Goal: Information Seeking & Learning: Learn about a topic

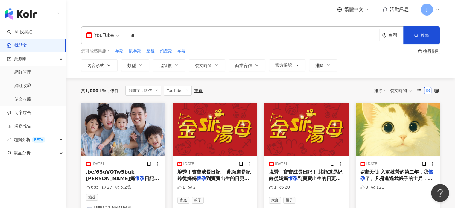
click at [111, 32] on div "YouTube" at bounding box center [100, 36] width 28 height 10
type input "**"
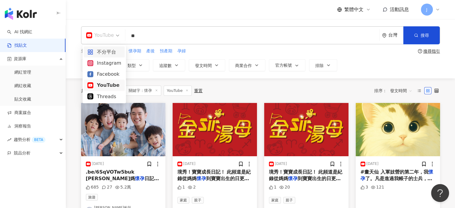
click at [97, 52] on div "不分平台" at bounding box center [104, 51] width 34 height 7
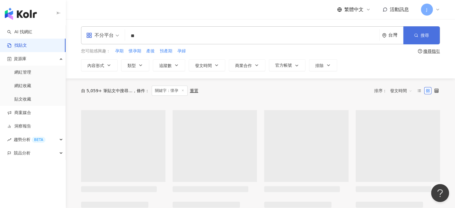
click at [423, 37] on span "搜尋" at bounding box center [424, 35] width 8 height 5
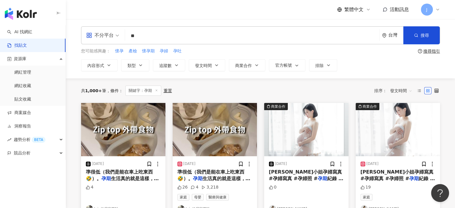
click at [397, 89] on span "發文時間" at bounding box center [401, 91] width 22 height 10
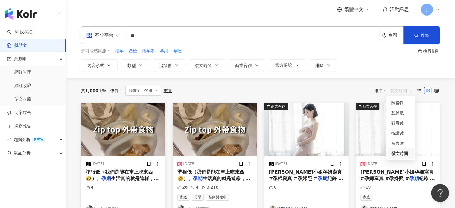
click at [400, 155] on div "發文時間" at bounding box center [400, 153] width 19 height 7
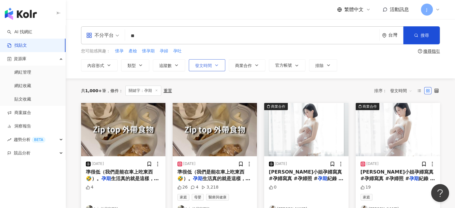
click at [209, 66] on span "發文時間" at bounding box center [203, 65] width 17 height 5
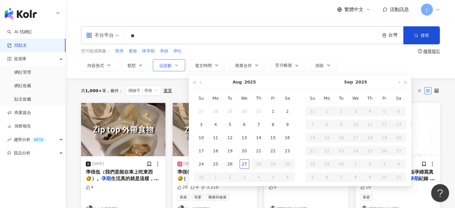
click at [163, 65] on span "追蹤數" at bounding box center [165, 65] width 13 height 5
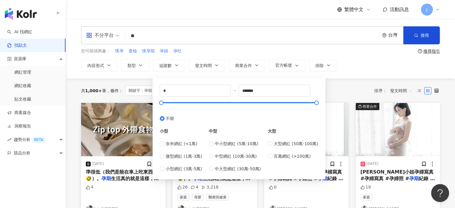
click at [243, 138] on div "中型 中小型網紅 (5萬-10萬) 中型網紅 (10萬-30萬) 中大型網紅 (30萬-50萬)" at bounding box center [235, 147] width 52 height 50
click at [243, 140] on div "中型 中小型網紅 (5萬-10萬) 中型網紅 (10萬-30萬) 中大型網紅 (30萬-50萬)" at bounding box center [235, 147] width 52 height 50
click at [245, 143] on span "中小型網紅 (5萬-10萬)" at bounding box center [236, 143] width 43 height 7
type input "*****"
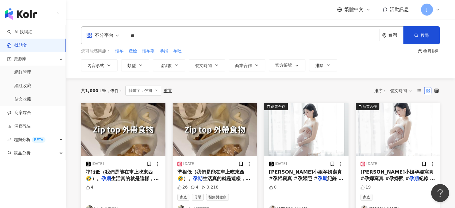
click at [358, 84] on div "共 1,000+ 筆 條件 ： 關鍵字：孕期 重置 排序： 發文時間" at bounding box center [260, 90] width 359 height 25
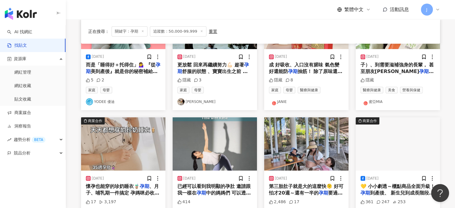
scroll to position [150, 0]
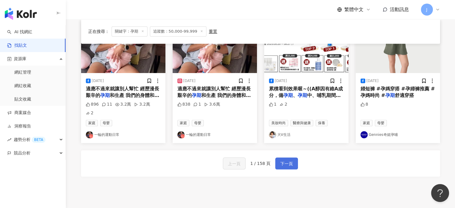
click at [280, 160] on span "下一頁" at bounding box center [286, 163] width 13 height 7
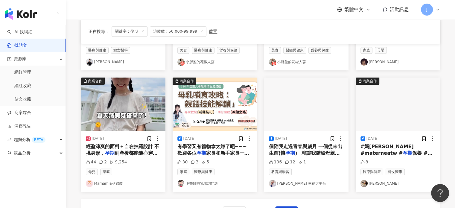
scroll to position [272, 0]
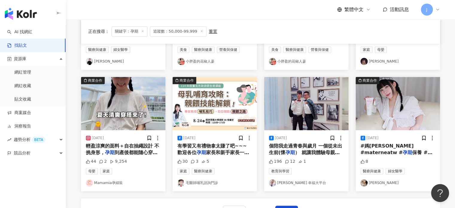
click at [382, 150] on span "保養 #妊娠油 #妊娠霜 #妊娠紋" at bounding box center [396, 156] width 72 height 12
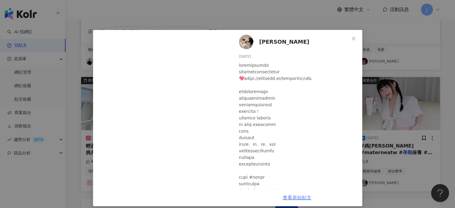
click at [295, 197] on link "查看原始貼文" at bounding box center [297, 198] width 29 height 6
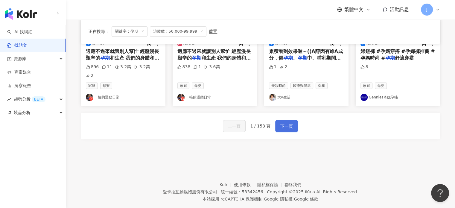
click at [293, 120] on button "下一頁" at bounding box center [286, 126] width 23 height 12
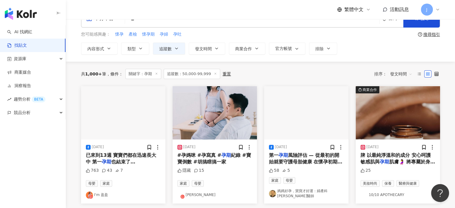
scroll to position [60, 0]
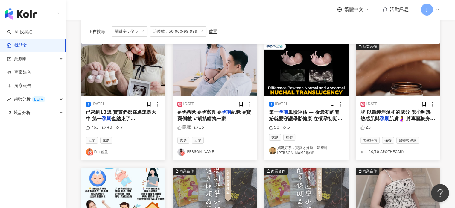
click at [212, 119] on span "紀錄 #寶寶倒數 #胡搞瞎搞一家" at bounding box center [214, 115] width 74 height 12
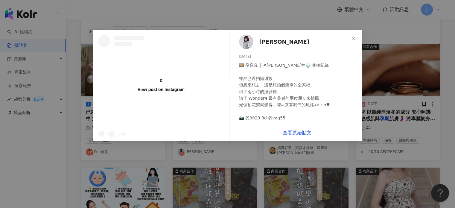
click at [269, 38] on span "[PERSON_NAME]" at bounding box center [284, 42] width 50 height 8
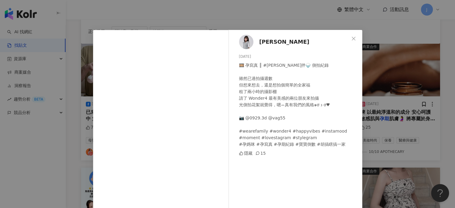
click at [412, 107] on div "朱朱 Pigletlu 2025/8/18 🎞️ 孕寫真 ║ #朱游拌🍚 側拍紀錄 雖然已過拍攝週數 但想來想去，還是想拍個簡單的全家福 租了兩小時的攝影棚 …" at bounding box center [227, 104] width 455 height 208
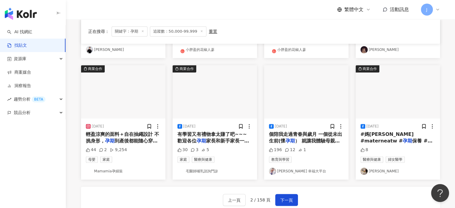
scroll to position [299, 0]
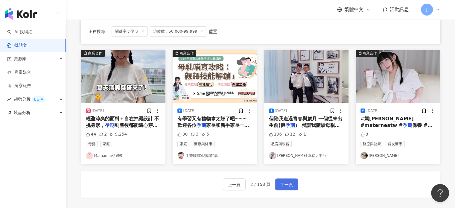
click at [288, 186] on span "下一頁" at bounding box center [286, 184] width 13 height 7
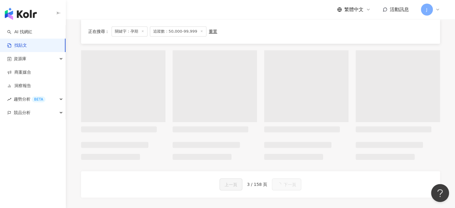
scroll to position [296, 0]
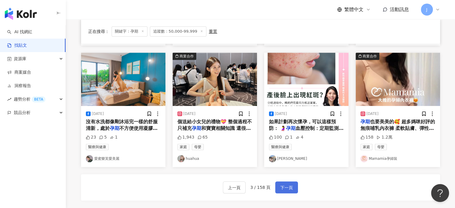
click at [280, 184] on span "下一頁" at bounding box center [286, 187] width 13 height 7
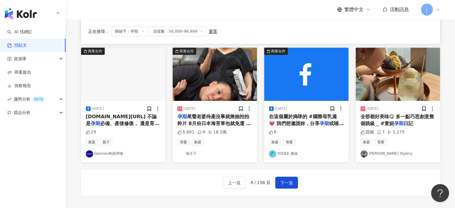
scroll to position [299, 0]
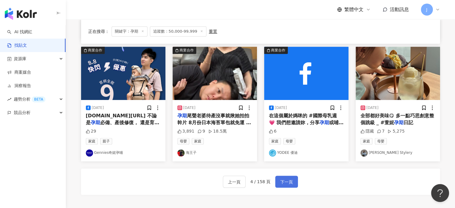
click at [283, 182] on span "下一頁" at bounding box center [286, 181] width 13 height 7
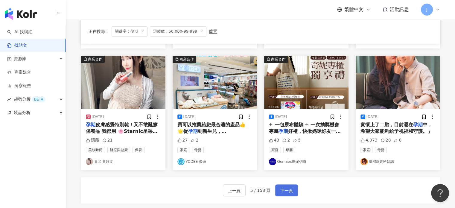
click at [295, 190] on button "下一頁" at bounding box center [286, 190] width 23 height 12
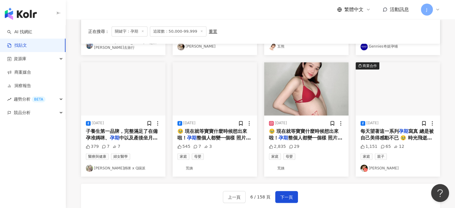
scroll to position [290, 0]
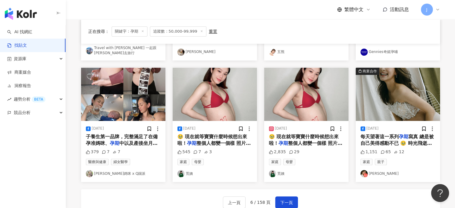
click at [393, 134] on span "寫真 總是被自己美得感動不已 🥹 時光飛逝，轉眼就要迎接小生命的到來 孕育，是一段值得永遠珍藏的旅程 這份影像是送給自己與二寶最珍貴的禮物 感謝𝐓𝐔𝐓𝐔創作系…" at bounding box center [397, 197] width 74 height 126
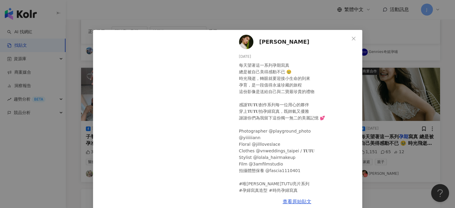
click at [269, 40] on span "[PERSON_NAME]" at bounding box center [284, 42] width 50 height 8
click at [372, 138] on div "陳瑋薇 2025/7/28 每天望著這一系列孕期寫真 總是被自己美得感動不已 🥹 時光飛逝，轉眼就要迎接小生命的到來 孕育，是一段值得永遠珍藏的旅程 這份影像…" at bounding box center [227, 104] width 455 height 208
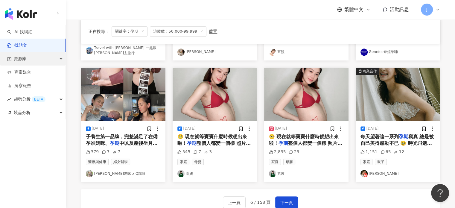
click at [33, 60] on div "資源庫" at bounding box center [32, 58] width 65 height 13
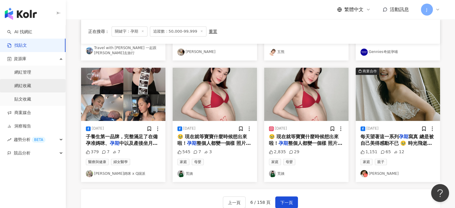
click at [31, 86] on link "網紅收藏" at bounding box center [22, 86] width 17 height 6
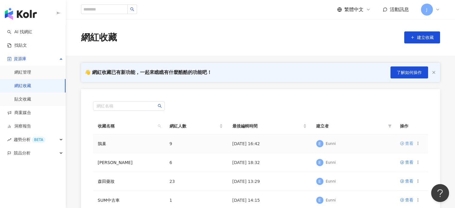
click at [409, 143] on div "查看" at bounding box center [409, 143] width 8 height 7
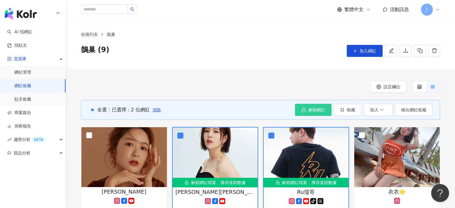
click at [316, 111] on span "解鎖網紅" at bounding box center [316, 109] width 17 height 5
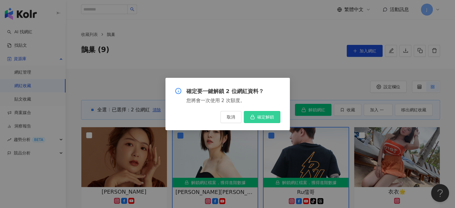
drag, startPoint x: 257, startPoint y: 121, endPoint x: 286, endPoint y: 120, distance: 29.3
click at [257, 121] on button "確定解鎖" at bounding box center [262, 117] width 36 height 12
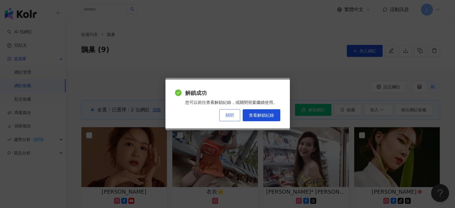
click at [228, 115] on span "關閉" at bounding box center [229, 115] width 8 height 5
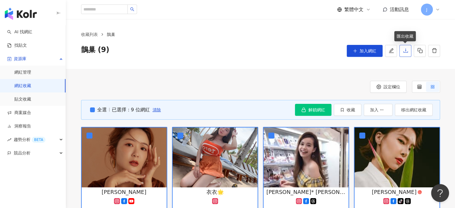
click at [404, 48] on button "button" at bounding box center [405, 51] width 12 height 12
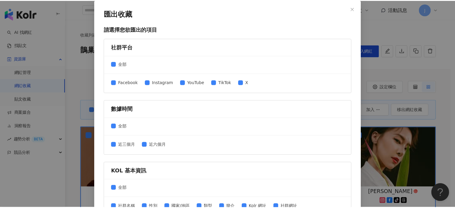
scroll to position [120, 0]
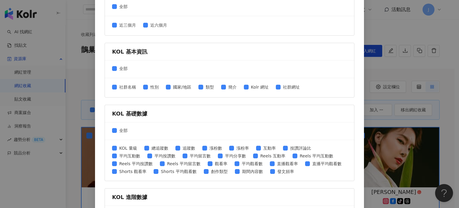
click at [423, 125] on div "匯出收藏 請選擇您欲匯出的項目 社群平台 全部 Facebook Instagram YouTube TikTok X 數據時間 全部 近三個月 近六個月 K…" at bounding box center [229, 104] width 459 height 208
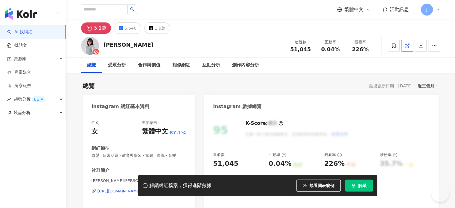
click at [407, 48] on icon at bounding box center [406, 45] width 3 height 3
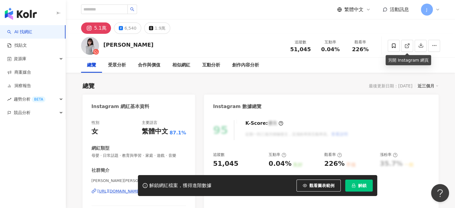
click at [243, 22] on div "5.1萬 6,540 1.9萬" at bounding box center [260, 26] width 383 height 14
click at [300, 48] on span "51,045" at bounding box center [300, 49] width 21 height 6
copy span "51,045"
click at [398, 46] on span at bounding box center [394, 46] width 12 height 12
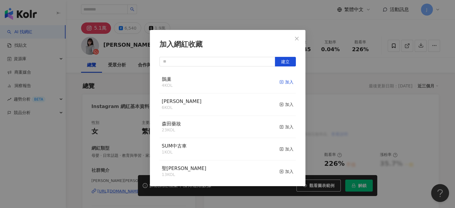
click at [282, 82] on div "加入" at bounding box center [286, 82] width 14 height 7
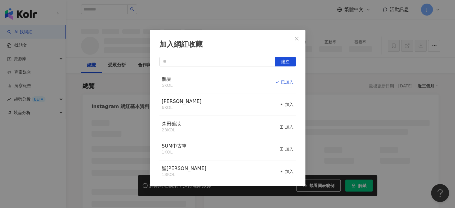
click at [369, 88] on div "加入網紅收藏 建立 鵲巢 5 KOL 已加入 思珂 6 KOL 加入 森田藥妝 23 KOL 加入 SUM中古車 1 KOL 加入 聖艾芙 13 KOL 加入…" at bounding box center [227, 104] width 455 height 208
click at [297, 38] on div "加入網紅收藏 建立 鵲巢 5 KOL 已加入 思珂 6 KOL 加入 森田藥妝 23 KOL 加入 SUM中古車 1 KOL 加入 聖艾芙 13 KOL 加入…" at bounding box center [227, 104] width 455 height 208
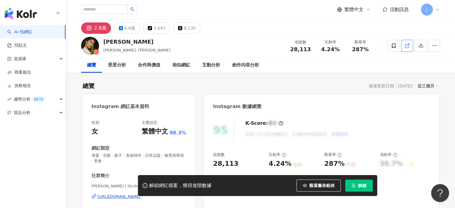
click at [406, 46] on icon at bounding box center [406, 45] width 5 height 5
click at [396, 46] on span at bounding box center [394, 46] width 12 height 12
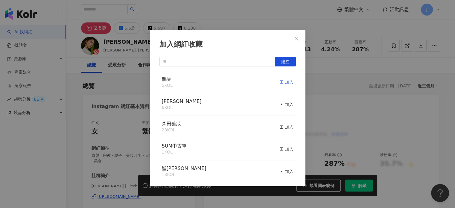
click at [281, 79] on button "加入" at bounding box center [286, 82] width 14 height 13
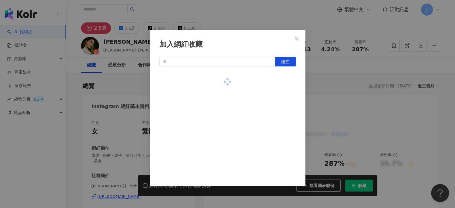
click at [244, 73] on div at bounding box center [227, 81] width 136 height 21
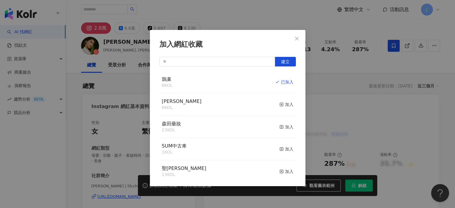
click at [322, 110] on div "加入網紅收藏 建立 鵲巢 6 KOL 已加入 思珂 6 KOL 加入 森田藥妝 23 KOL 加入 SUM中古車 1 KOL 加入 聖艾芙 13 KOL 加入…" at bounding box center [227, 104] width 455 height 208
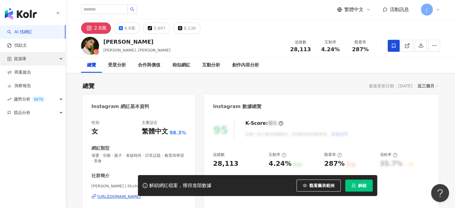
click at [25, 63] on span "資源庫" at bounding box center [20, 58] width 13 height 13
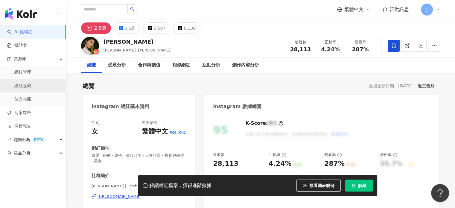
click at [30, 88] on link "網紅收藏" at bounding box center [22, 86] width 17 height 6
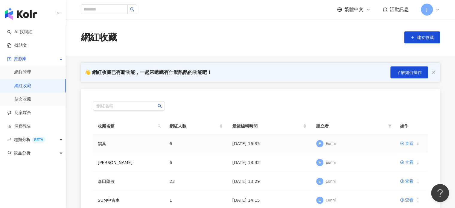
click at [411, 144] on div "查看" at bounding box center [409, 143] width 8 height 7
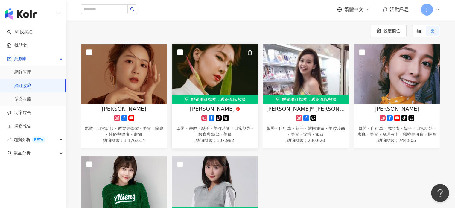
scroll to position [60, 0]
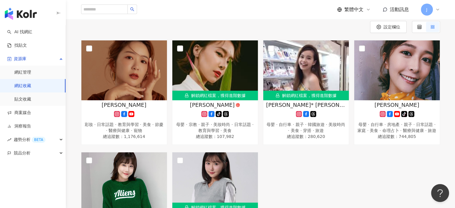
click at [312, 153] on div "查理 彩妝 · 日常話題 · 教育與學習 · 美食 · 節慶 · 醫療與健康 · 寵物 總追蹤數 ： 1,176,614 解鎖網紅檔案，獲得進階數據 陳瑋薇 …" at bounding box center [261, 148] width 364 height 217
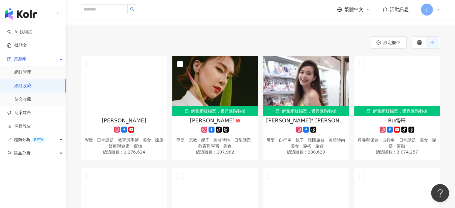
scroll to position [120, 0]
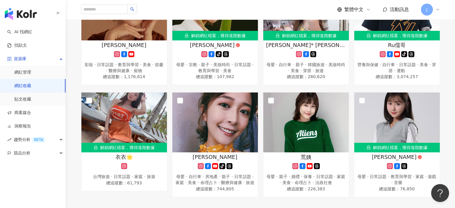
click at [261, 85] on div "[PERSON_NAME] 彩妝 · 日常話題 · 教育與學習 · 美食 · 節慶 · 醫療與健康 · 寵物 總追蹤數 ： 1,176,614 解鎖網紅檔案，…" at bounding box center [261, 88] width 364 height 217
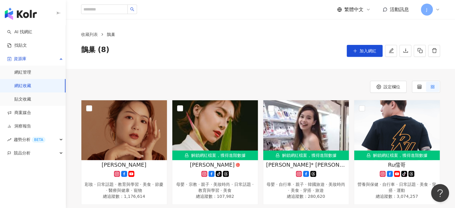
click at [284, 86] on div "設定欄位" at bounding box center [260, 87] width 359 height 12
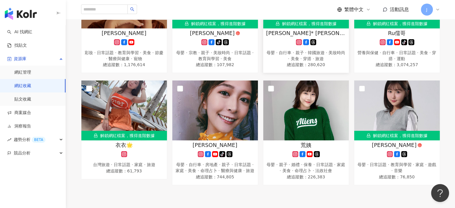
scroll to position [179, 0]
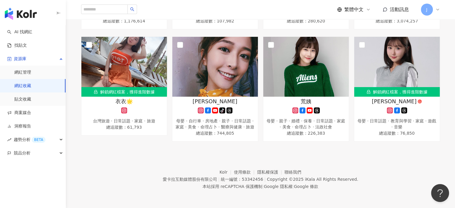
click at [289, 158] on footer "Kolr 使用條款 隱私權保護 聯絡我們 愛卡拉互動媒體股份有限公司 | 統一編號：53342456 | Copyright © 2025 iKala All…" at bounding box center [260, 174] width 389 height 66
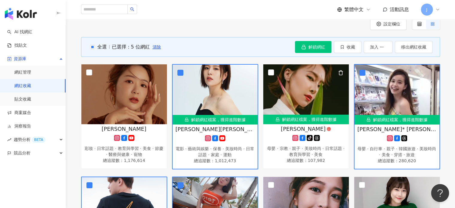
scroll to position [60, 0]
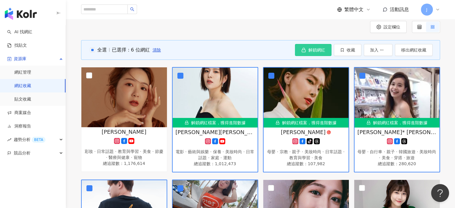
click at [319, 48] on span "解鎖網紅" at bounding box center [316, 50] width 17 height 5
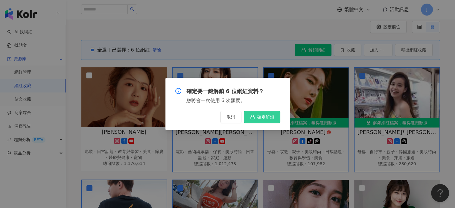
click at [269, 120] on button "確定解鎖" at bounding box center [262, 117] width 36 height 12
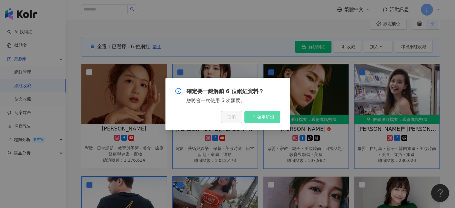
scroll to position [0, 0]
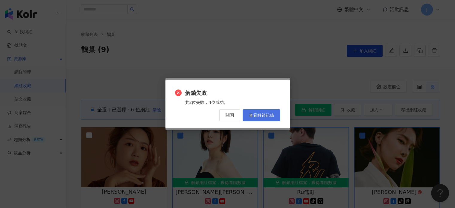
click at [263, 116] on span "查看解鎖紀錄" at bounding box center [261, 115] width 25 height 5
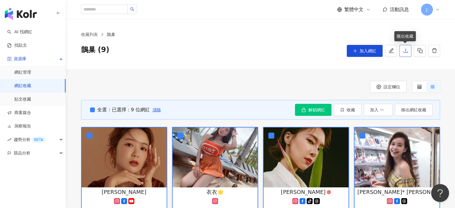
click at [410, 50] on button "button" at bounding box center [405, 51] width 12 height 12
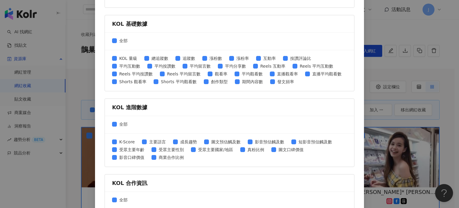
scroll to position [255, 0]
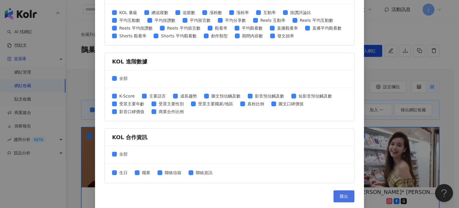
click at [342, 195] on span "匯出" at bounding box center [344, 196] width 8 height 5
